Goal: Information Seeking & Learning: Learn about a topic

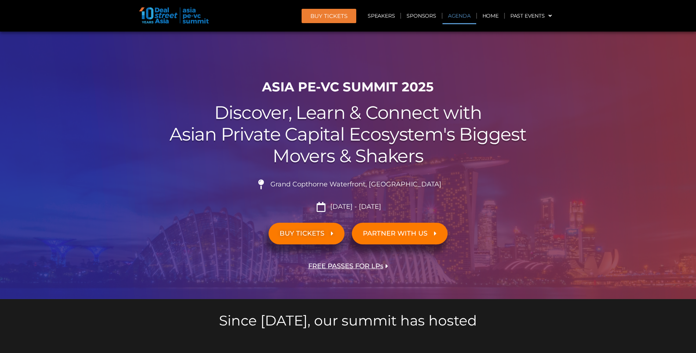
click at [460, 16] on link "Agenda" at bounding box center [460, 15] width 34 height 17
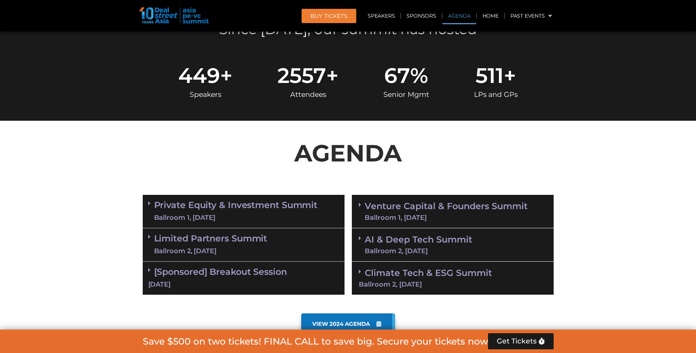
scroll to position [384, 0]
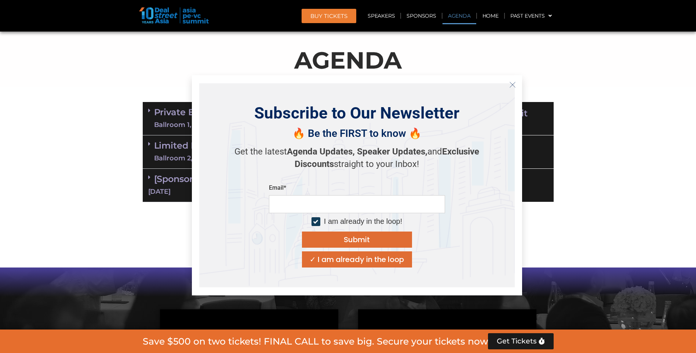
drag, startPoint x: 515, startPoint y: 82, endPoint x: 576, endPoint y: 90, distance: 61.7
click at [517, 83] on button "Close" at bounding box center [513, 85] width 12 height 12
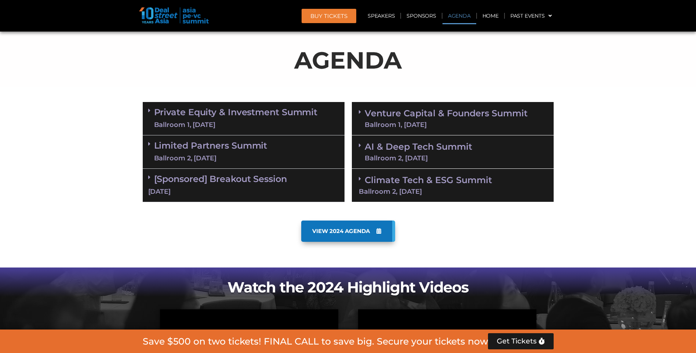
click at [221, 124] on div "Ballroom 1, [DATE]" at bounding box center [236, 124] width 164 height 9
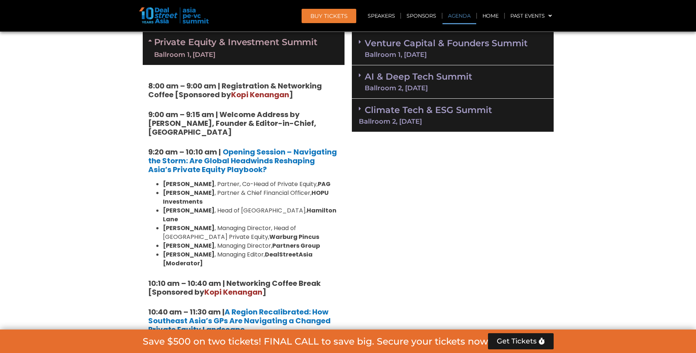
scroll to position [458, 0]
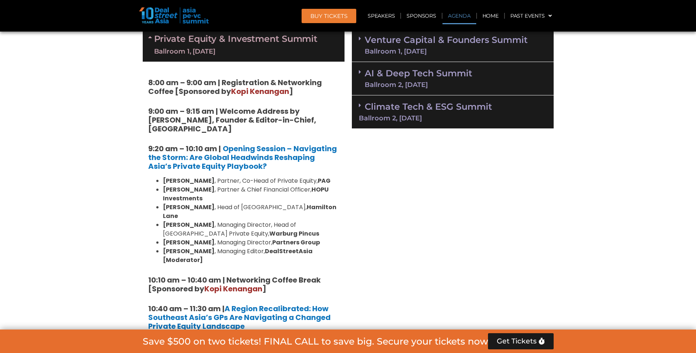
click at [441, 117] on div "Ballroom 2, [DATE]" at bounding box center [453, 118] width 188 height 7
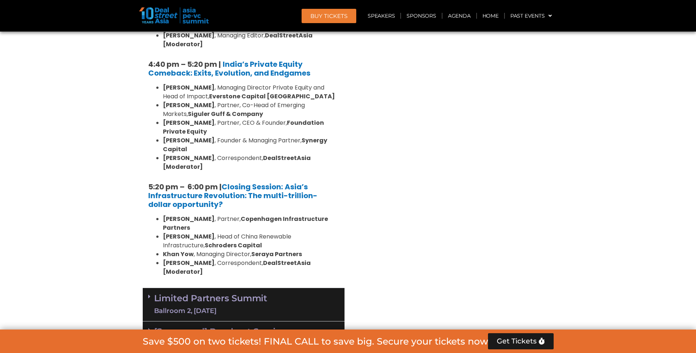
scroll to position [1486, 0]
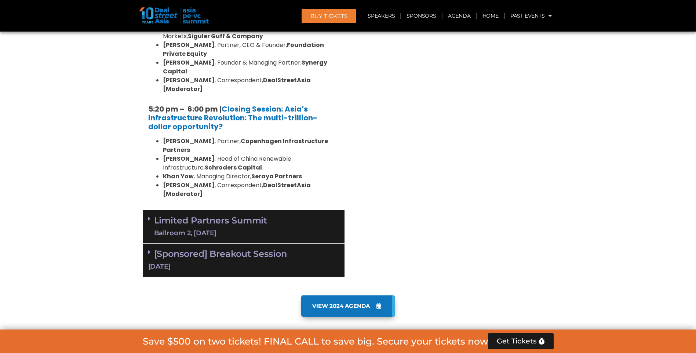
click at [251, 262] on div "[DATE]" at bounding box center [243, 266] width 191 height 9
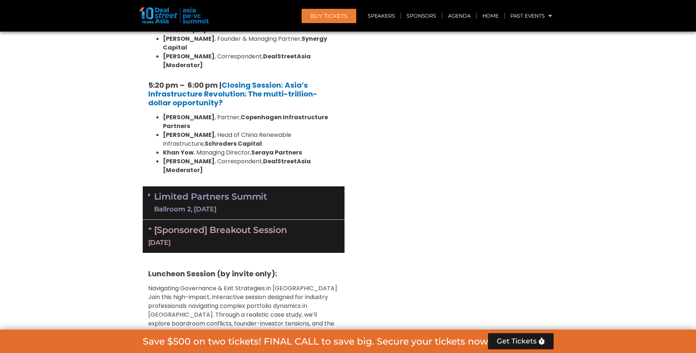
scroll to position [1522, 0]
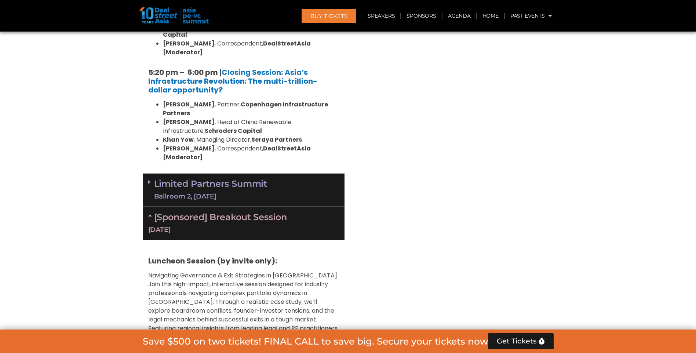
click at [264, 174] on div "Limited Partners Summit Ballroom 2, [DATE]" at bounding box center [244, 190] width 202 height 33
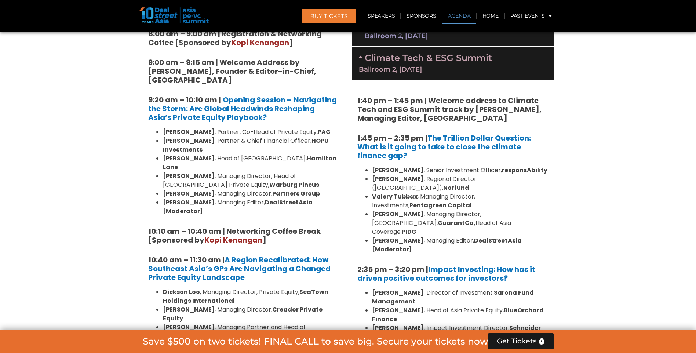
scroll to position [421, 0]
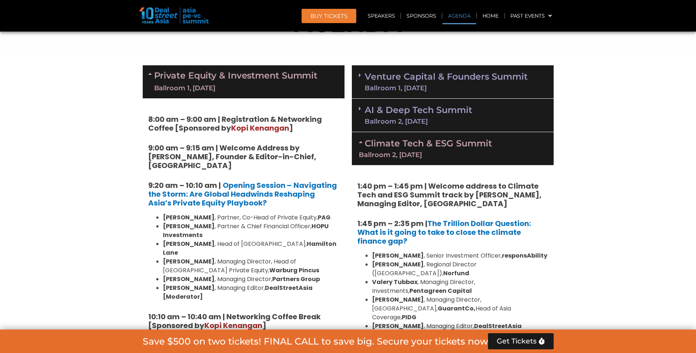
click at [267, 72] on link "Private Equity & Investment Summit Ballroom 1, [DATE]" at bounding box center [236, 82] width 164 height 22
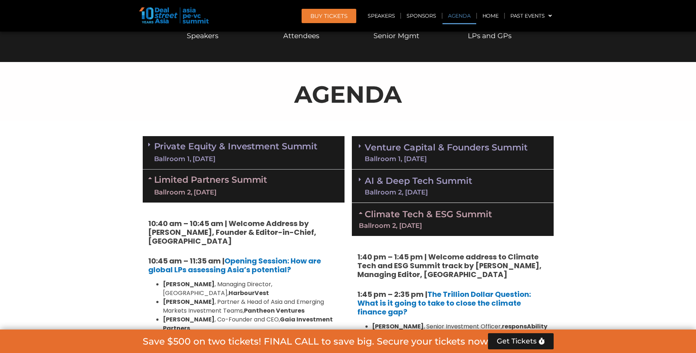
scroll to position [404, 0]
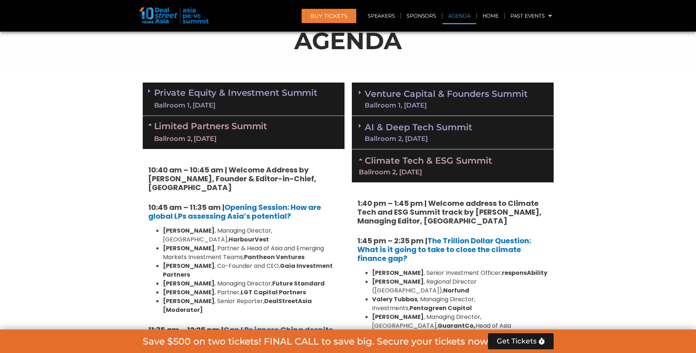
click at [435, 132] on link "AI & Deep Tech Summit Ballroom 2, [DATE]" at bounding box center [419, 132] width 108 height 19
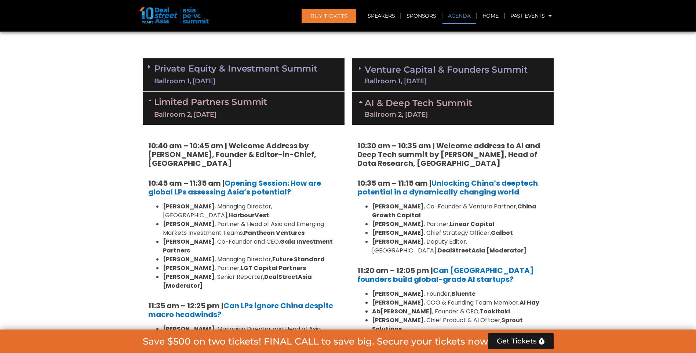
scroll to position [441, 0]
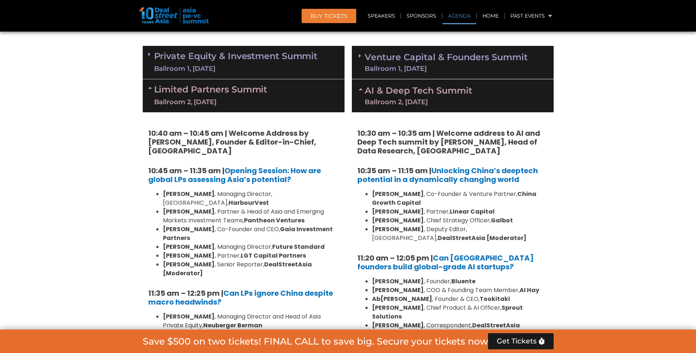
click at [424, 58] on link "Venture Capital & Founders​ Summit Ballroom 1, [DATE]" at bounding box center [446, 62] width 163 height 19
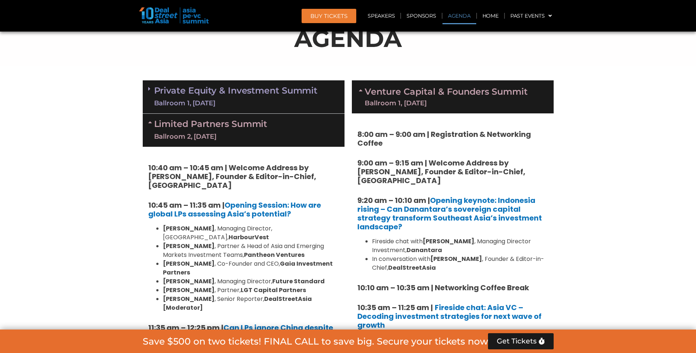
scroll to position [367, 0]
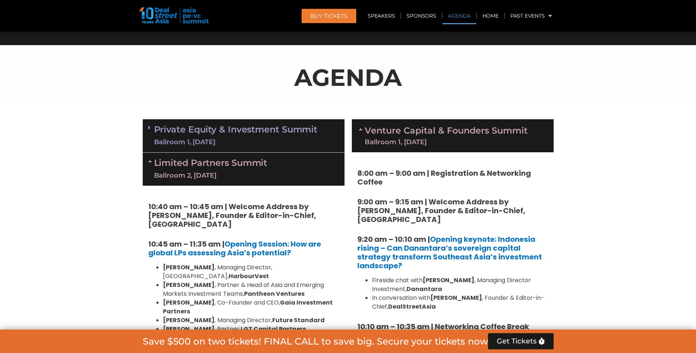
click at [216, 135] on link "Private Equity & Investment Summit Ballroom 1, [DATE]" at bounding box center [236, 136] width 164 height 22
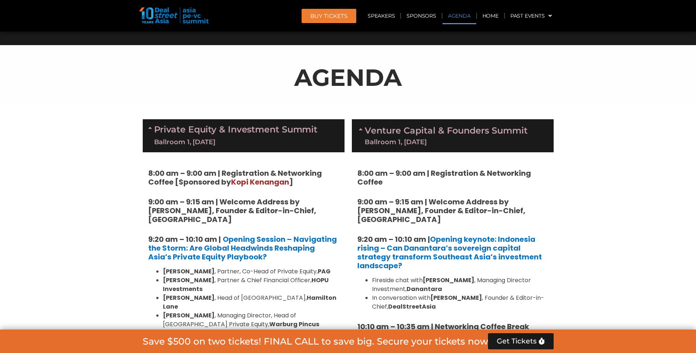
click at [267, 141] on div "Ballroom 1, [DATE]" at bounding box center [236, 142] width 164 height 9
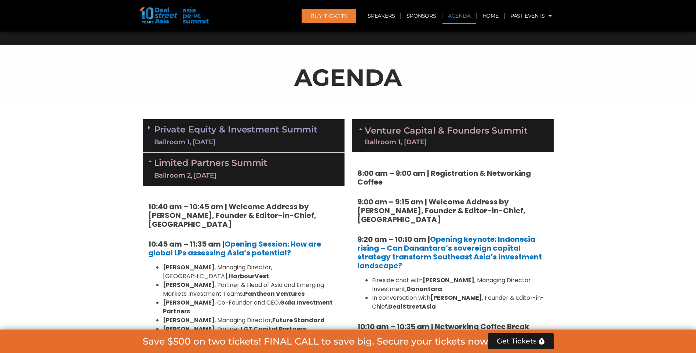
click at [276, 134] on link "Private Equity & Investment Summit Ballroom 1, [DATE]" at bounding box center [236, 136] width 164 height 22
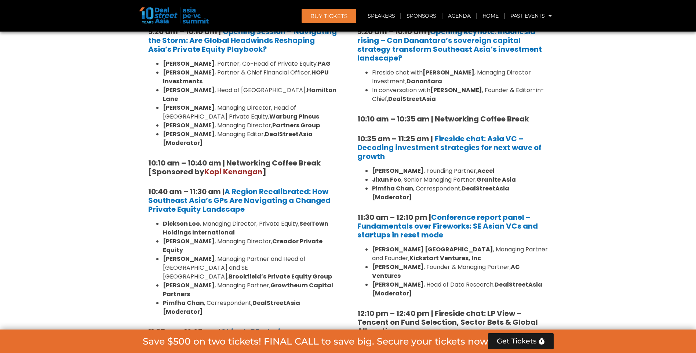
scroll to position [587, 0]
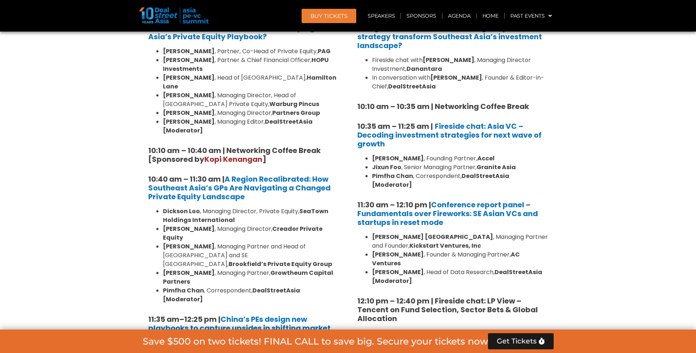
click at [254, 207] on li "[PERSON_NAME] , Managing Director, Private Equity, SeaTown Holdings Internation…" at bounding box center [251, 216] width 176 height 18
drag, startPoint x: 254, startPoint y: 193, endPoint x: 254, endPoint y: 202, distance: 8.4
click at [254, 207] on li "[PERSON_NAME] , Managing Director, Private Equity, SeaTown Holdings Internation…" at bounding box center [251, 216] width 176 height 18
drag, startPoint x: 254, startPoint y: 202, endPoint x: 254, endPoint y: 218, distance: 16.2
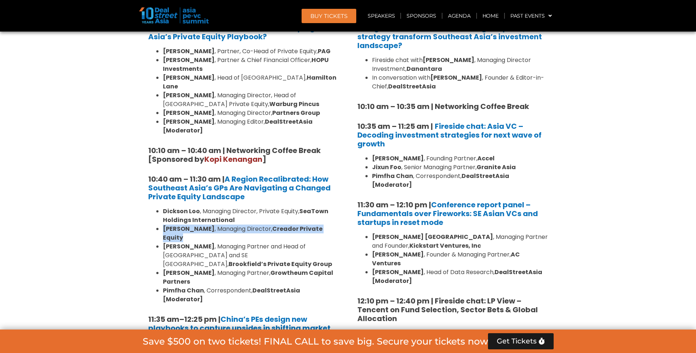
click at [254, 218] on ul "[PERSON_NAME] , Managing Director, Private Equity, SeaTown Holdings Internation…" at bounding box center [243, 255] width 191 height 97
click at [254, 225] on li "[PERSON_NAME] , Managing Director, Creador Private Equity" at bounding box center [251, 234] width 176 height 18
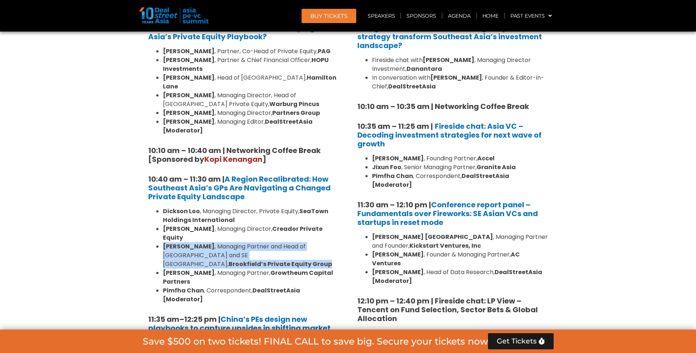
drag, startPoint x: 254, startPoint y: 218, endPoint x: 325, endPoint y: 234, distance: 72.3
click at [325, 234] on ul "[PERSON_NAME] , Managing Director, Private Equity, SeaTown Holdings Internation…" at bounding box center [243, 255] width 191 height 97
click at [325, 242] on li "[PERSON_NAME] , Managing Partner and Head of Greater [GEOGRAPHIC_DATA] and SE A…" at bounding box center [251, 255] width 176 height 26
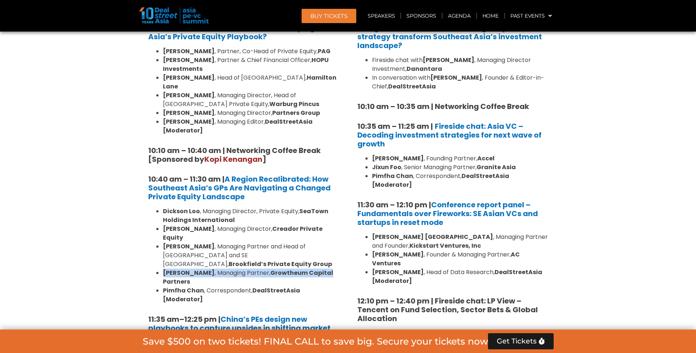
drag, startPoint x: 325, startPoint y: 238, endPoint x: 325, endPoint y: 249, distance: 11.7
click at [325, 249] on ul "[PERSON_NAME] , Managing Director, Private Equity, SeaTown Holdings Internation…" at bounding box center [243, 255] width 191 height 97
click at [325, 269] on li "[PERSON_NAME] , Managing Partner, Growtheum Capital Partners" at bounding box center [251, 278] width 176 height 18
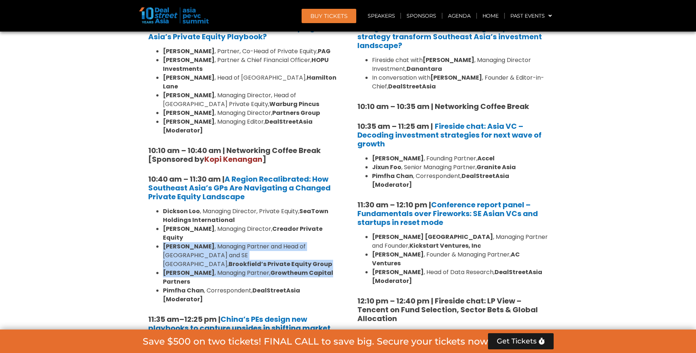
drag, startPoint x: 325, startPoint y: 250, endPoint x: 323, endPoint y: 221, distance: 29.0
click at [323, 221] on ul "[PERSON_NAME] , Managing Director, Private Equity, SeaTown Holdings Internation…" at bounding box center [243, 255] width 191 height 97
click at [323, 225] on li "[PERSON_NAME] , Managing Director, Creador Private Equity" at bounding box center [251, 234] width 176 height 18
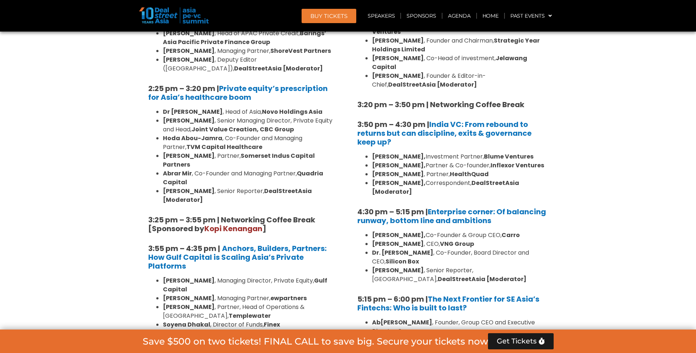
scroll to position [1101, 0]
click at [312, 303] on li "[PERSON_NAME] , Partner, Head of Operations & MENA, Templewater" at bounding box center [251, 312] width 176 height 18
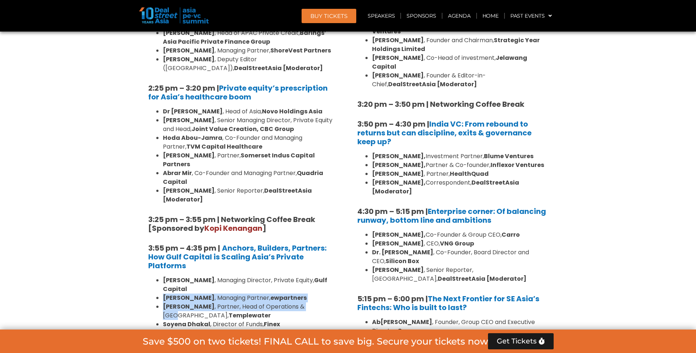
drag, startPoint x: 312, startPoint y: 209, endPoint x: 309, endPoint y: 191, distance: 18.6
click at [309, 276] on ul "[PERSON_NAME] , Managing Director, Private Equity, Gulf Capital [PERSON_NAME] ,…" at bounding box center [243, 315] width 191 height 79
click at [309, 276] on li "[PERSON_NAME] , Managing Director, Private Equity, Gulf Capital" at bounding box center [251, 285] width 176 height 18
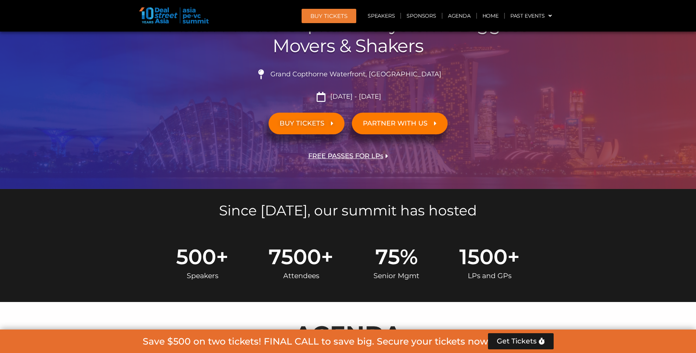
scroll to position [294, 0]
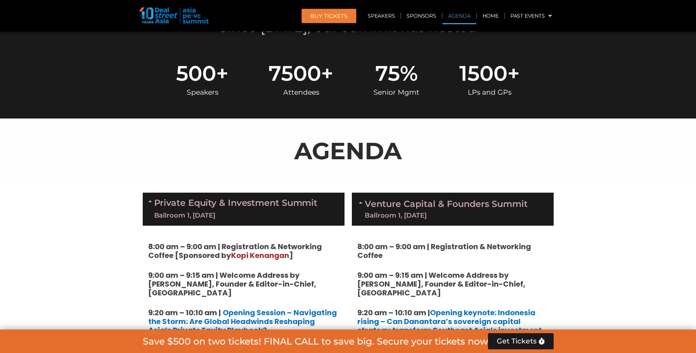
click at [384, 211] on link "Venture Capital & Founders​ Summit Ballroom 1, [DATE]" at bounding box center [446, 209] width 163 height 19
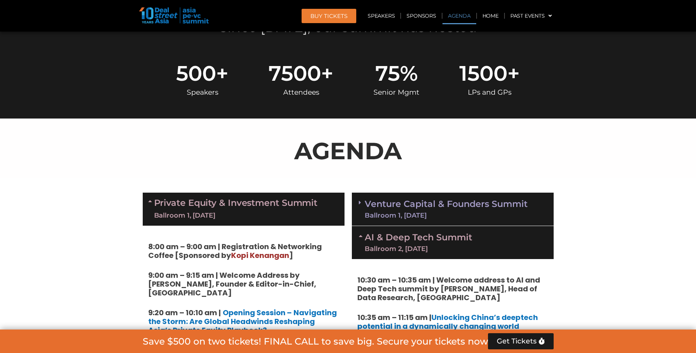
click at [310, 207] on link "Private Equity & Investment Summit Ballroom 1, [DATE]" at bounding box center [236, 209] width 164 height 22
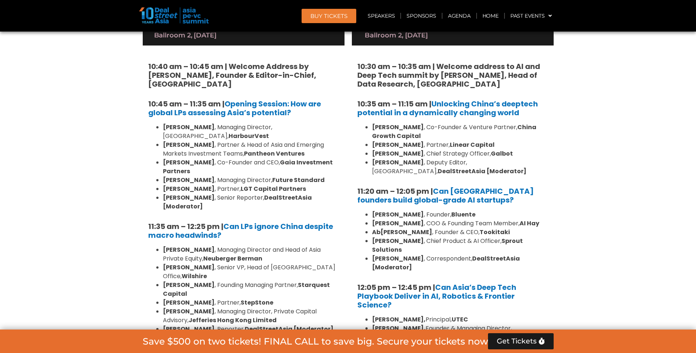
scroll to position [404, 0]
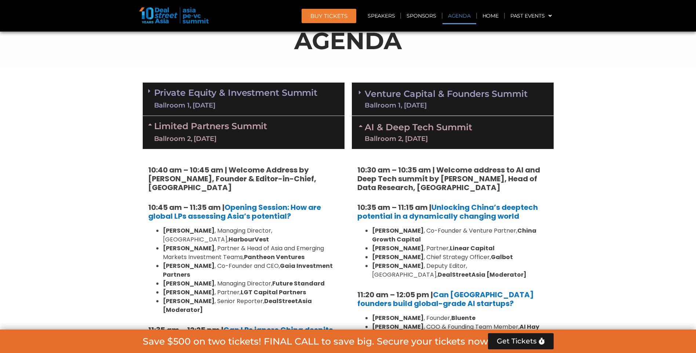
click at [427, 144] on div "AI & Deep Tech Summit Ballroom 2, [DATE]" at bounding box center [453, 132] width 202 height 33
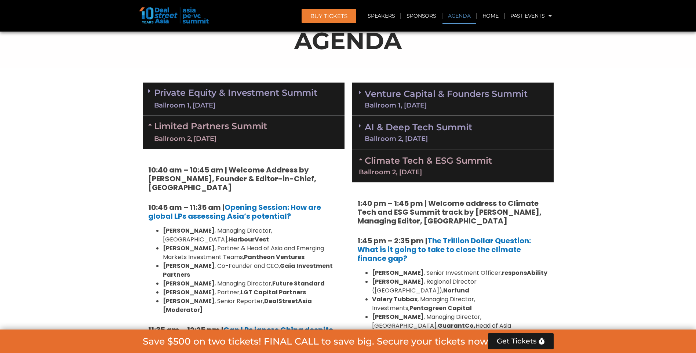
click at [431, 163] on link "Climate Tech & ESG Summit Ballroom 2, [DATE]" at bounding box center [453, 165] width 188 height 20
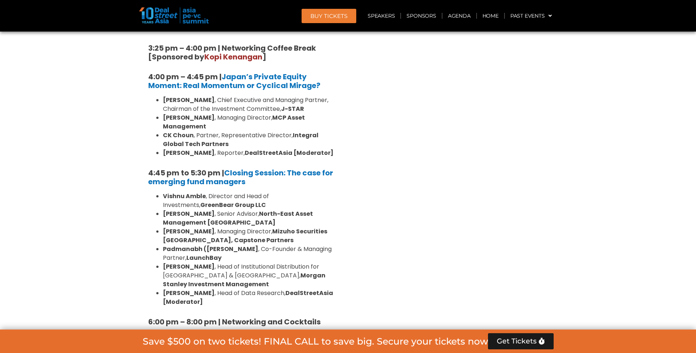
scroll to position [1248, 0]
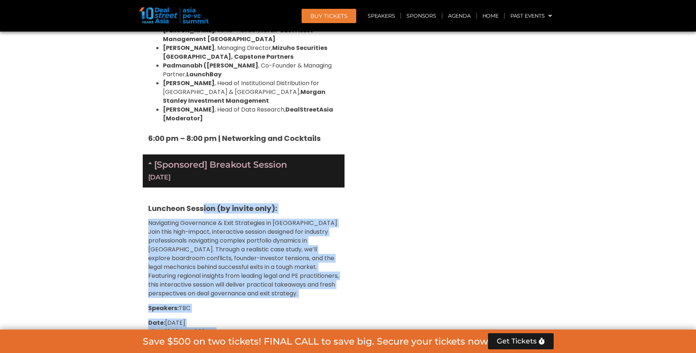
drag, startPoint x: 203, startPoint y: 160, endPoint x: 357, endPoint y: 239, distance: 173.1
drag, startPoint x: 357, startPoint y: 239, endPoint x: 361, endPoint y: 238, distance: 4.2
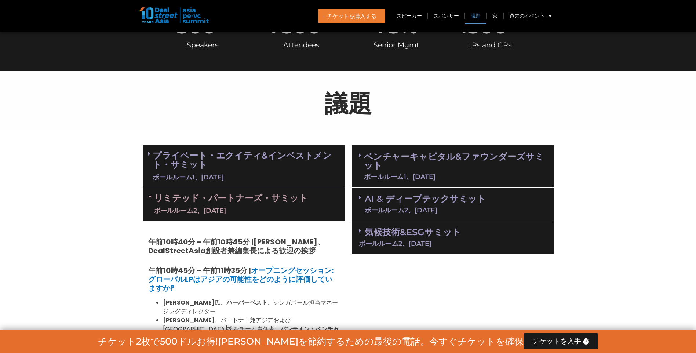
scroll to position [339, 0]
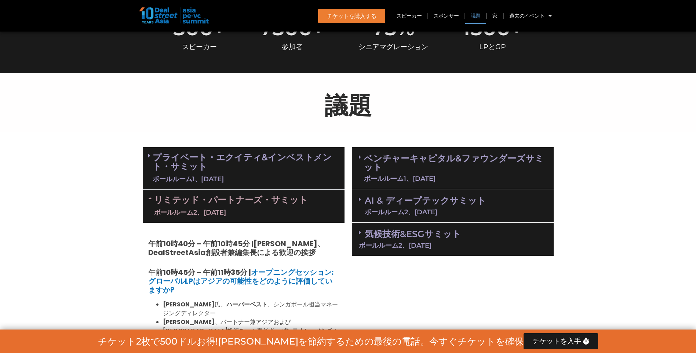
click at [271, 172] on link "プライベート・エクイティ&インベストメント・サミット ボールルーム1、[DATE]" at bounding box center [246, 168] width 186 height 31
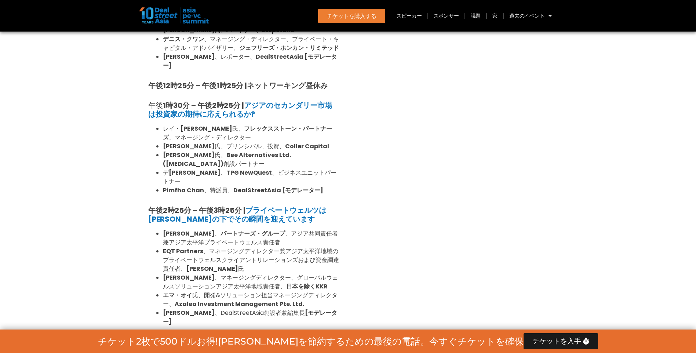
scroll to position [1844, 0]
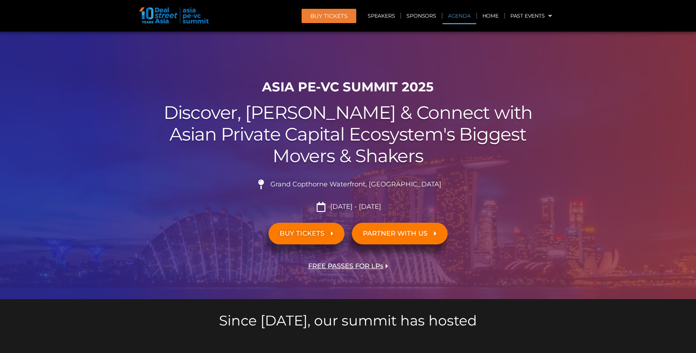
click at [467, 18] on link "Agenda" at bounding box center [460, 15] width 34 height 17
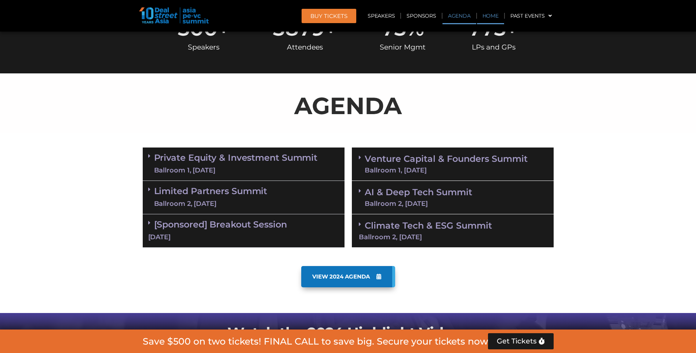
scroll to position [384, 0]
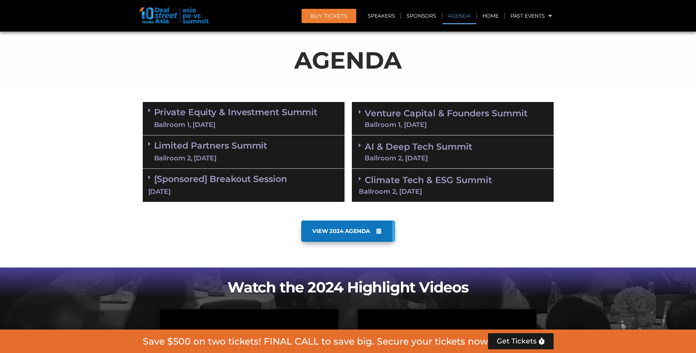
click at [210, 181] on link "[Sponsored] Breakout Session [DATE]" at bounding box center [243, 185] width 191 height 23
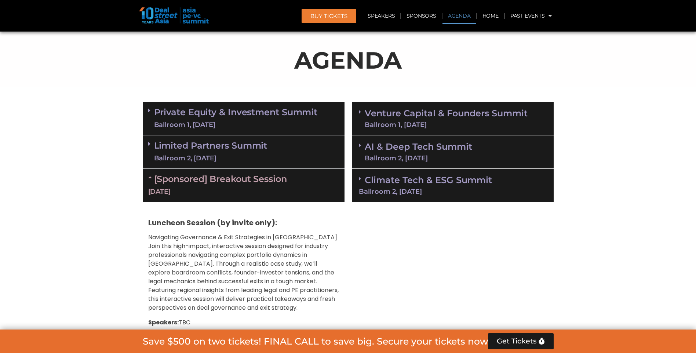
click at [230, 139] on div "Limited Partners Summit Ballroom 2, [DATE]" at bounding box center [244, 151] width 202 height 33
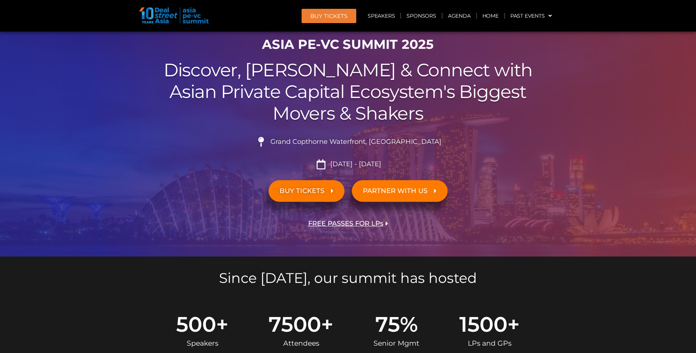
scroll to position [0, 0]
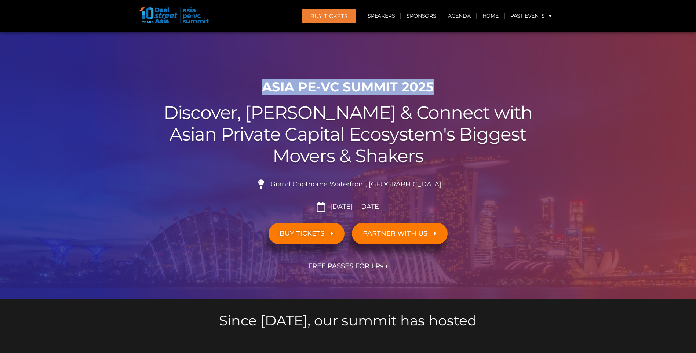
drag, startPoint x: 265, startPoint y: 86, endPoint x: 441, endPoint y: 83, distance: 176.6
click at [441, 83] on h1 "ASIA PE-VC Summit 2025" at bounding box center [348, 86] width 411 height 15
copy h1 "ASIA PE-VC Summit 2025"
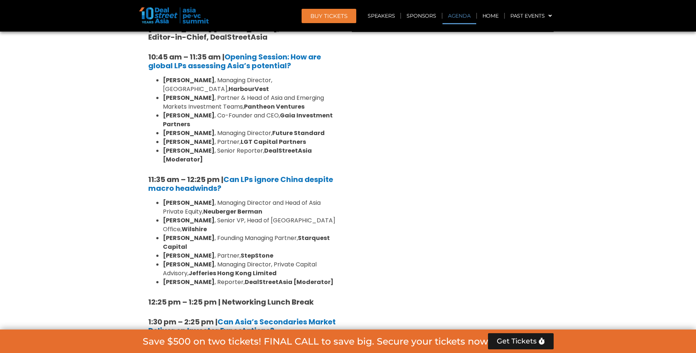
scroll to position [514, 0]
